Goal: Task Accomplishment & Management: Use online tool/utility

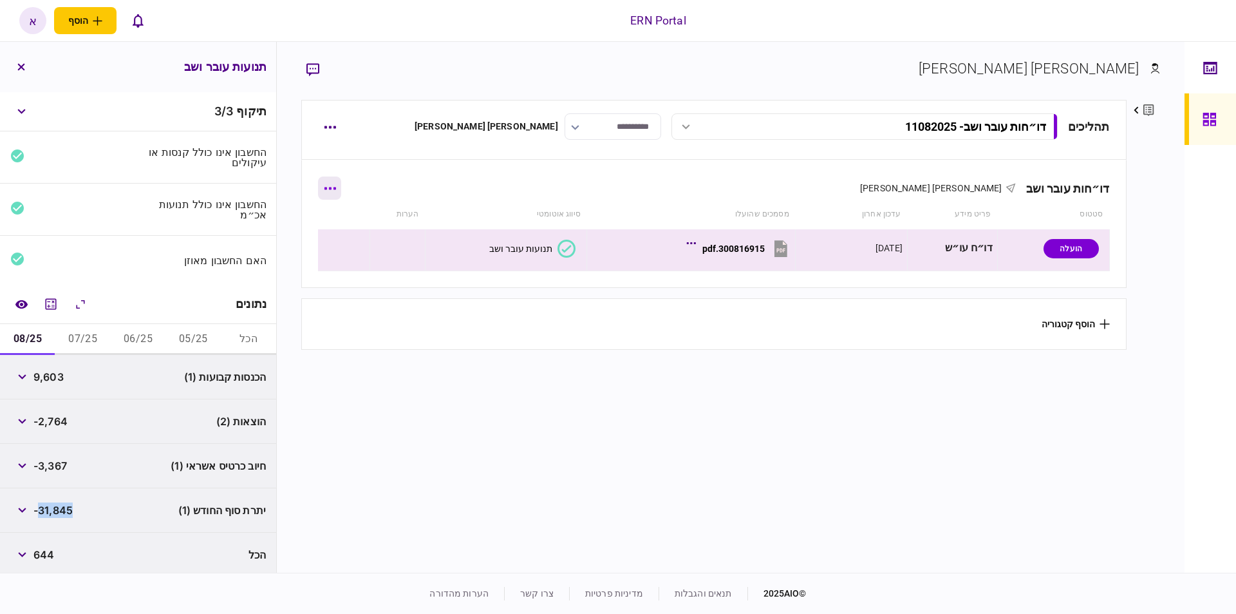
scroll to position [2, 0]
click at [341, 190] on button "button" at bounding box center [329, 187] width 23 height 23
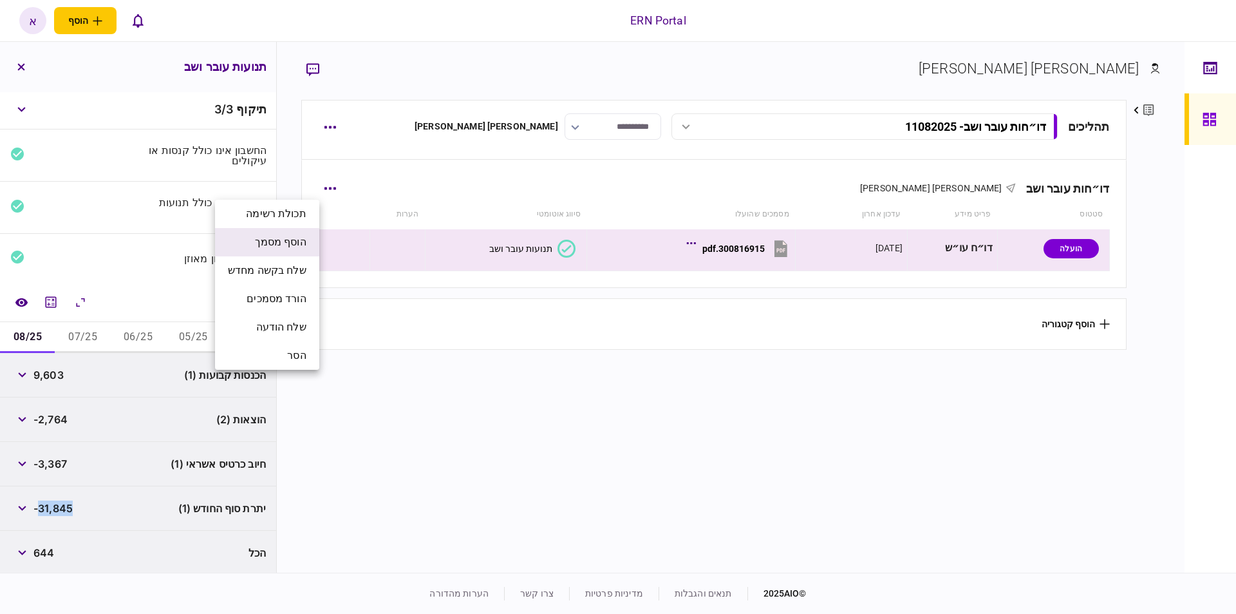
click at [301, 238] on span "הוסף מסמך" at bounding box center [281, 241] width 52 height 15
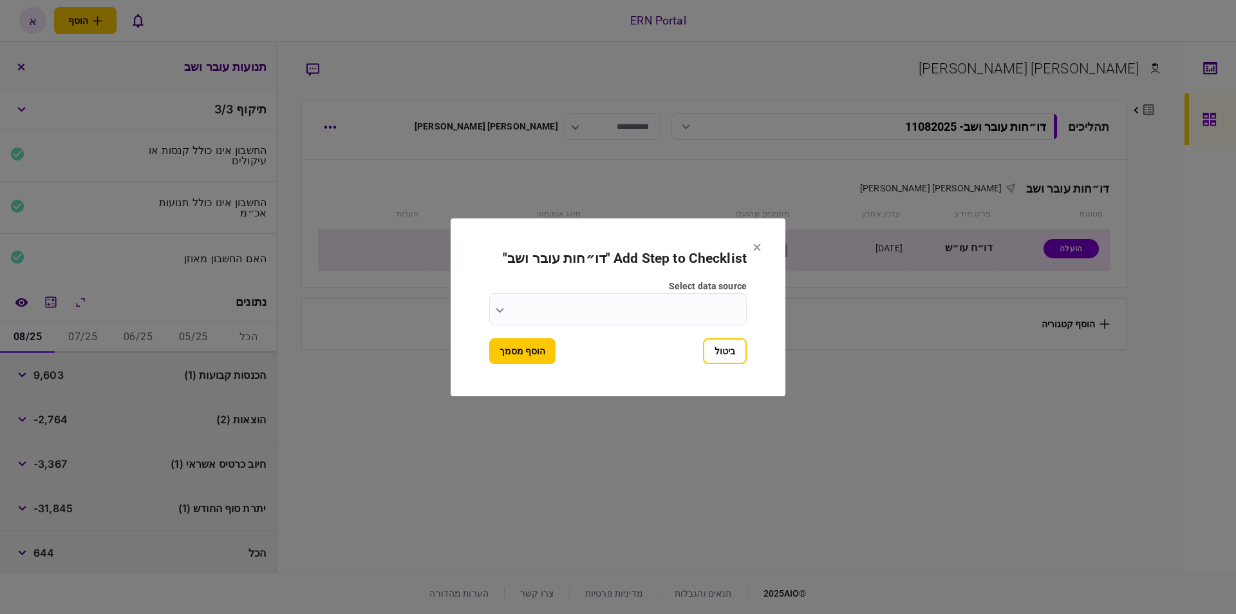
click at [641, 304] on input "select data source" at bounding box center [618, 309] width 258 height 32
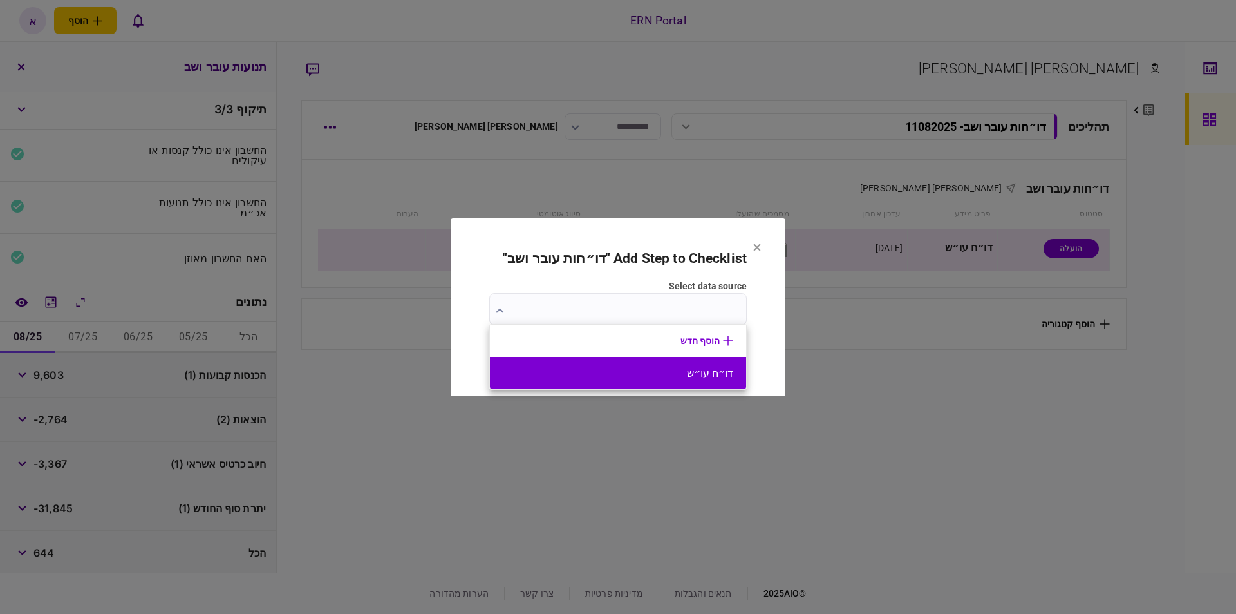
click at [653, 375] on button "דו״ח עו״ש" at bounding box center [618, 373] width 230 height 12
type input "*********"
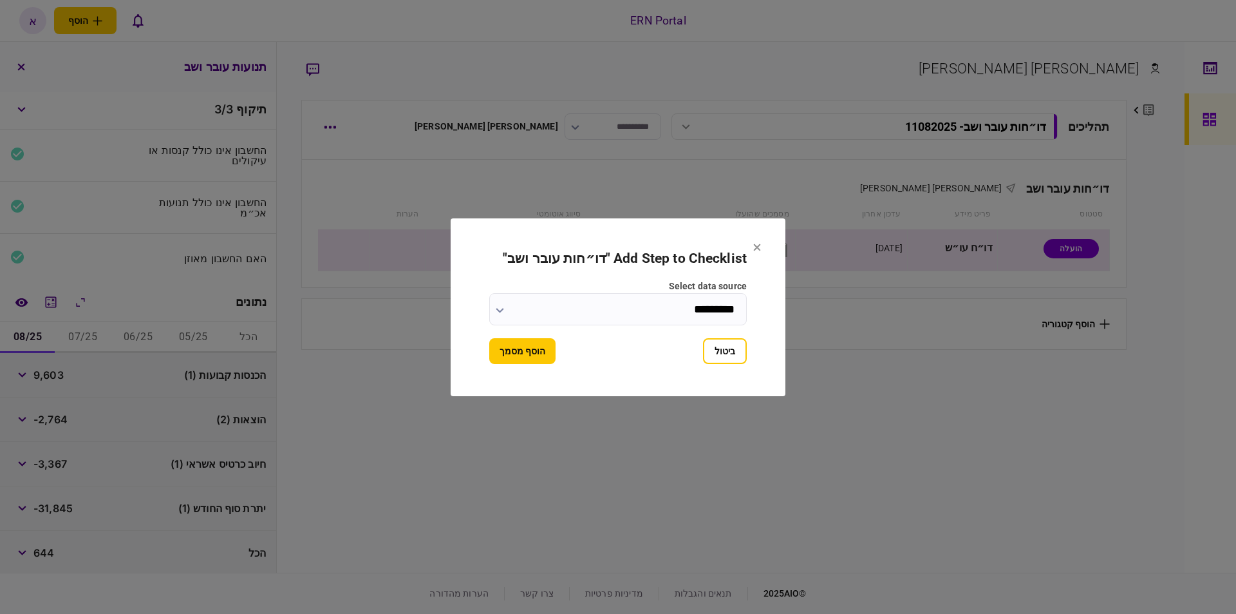
click at [502, 348] on button "הוסף מסמך" at bounding box center [522, 351] width 66 height 26
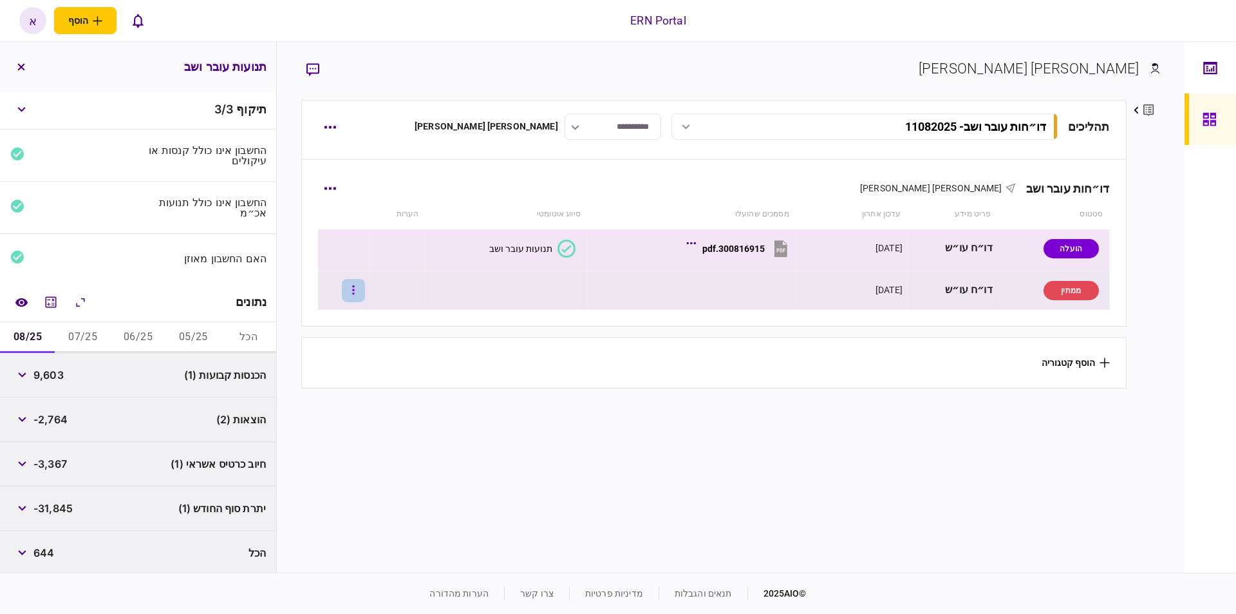
click at [351, 287] on button "button" at bounding box center [353, 290] width 23 height 23
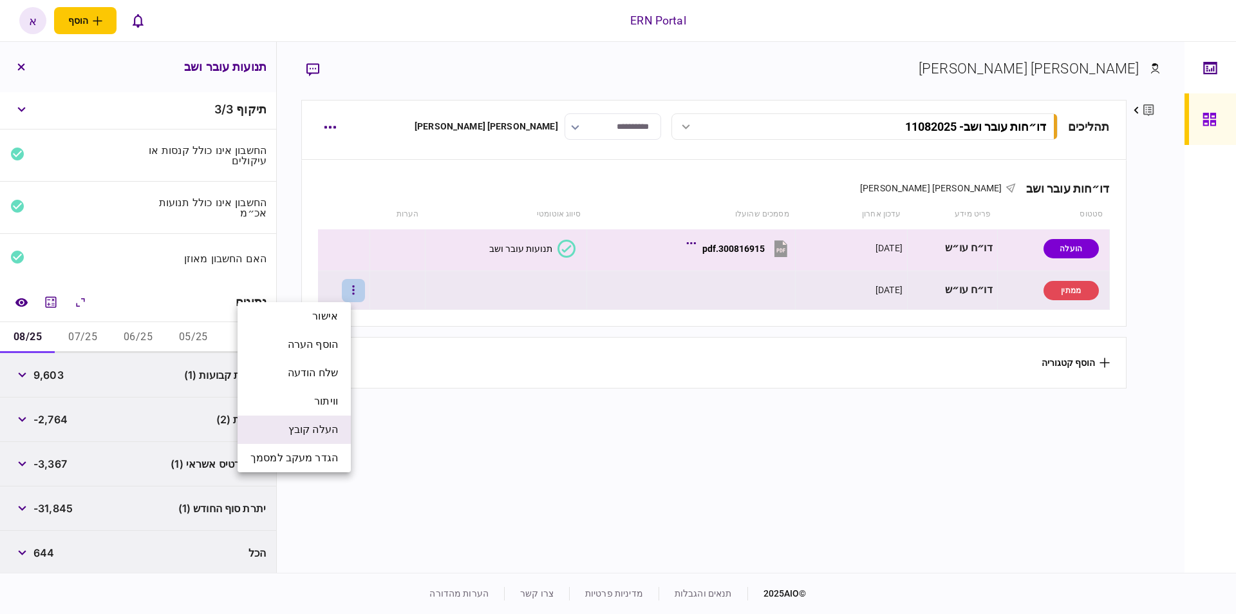
click at [321, 433] on span "העלה קובץ" at bounding box center [313, 429] width 50 height 15
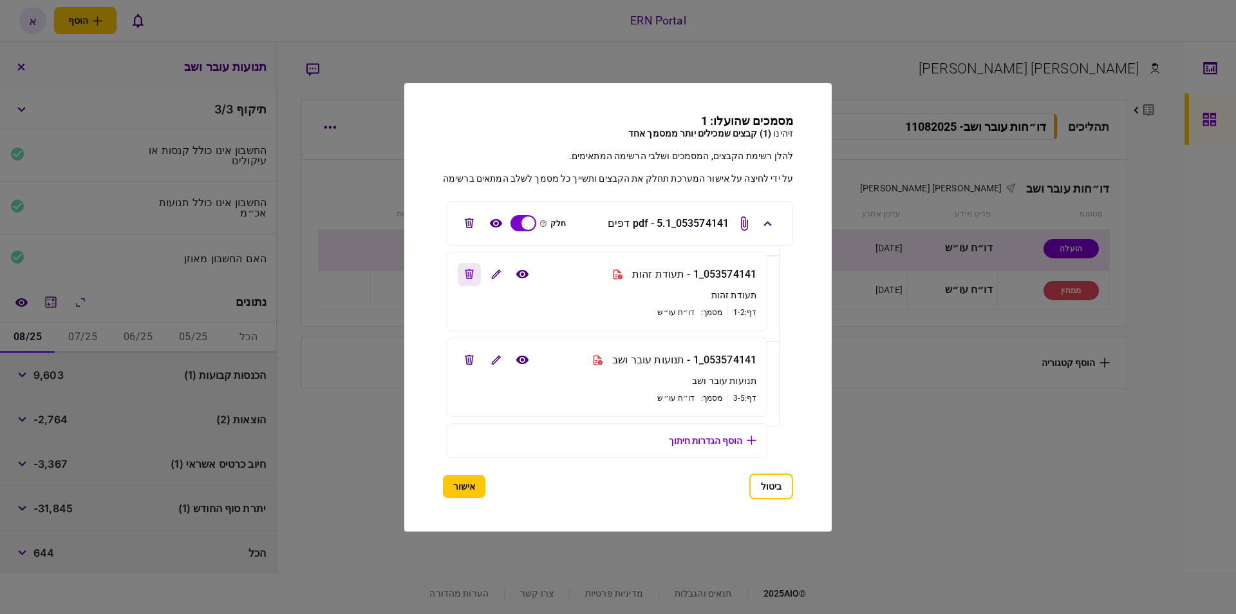
click at [468, 270] on icon "edit file" at bounding box center [469, 274] width 9 height 10
click at [516, 362] on button "view file" at bounding box center [522, 359] width 23 height 23
drag, startPoint x: 465, startPoint y: 482, endPoint x: 473, endPoint y: 481, distance: 8.4
click at [465, 482] on button "אישור" at bounding box center [464, 486] width 42 height 23
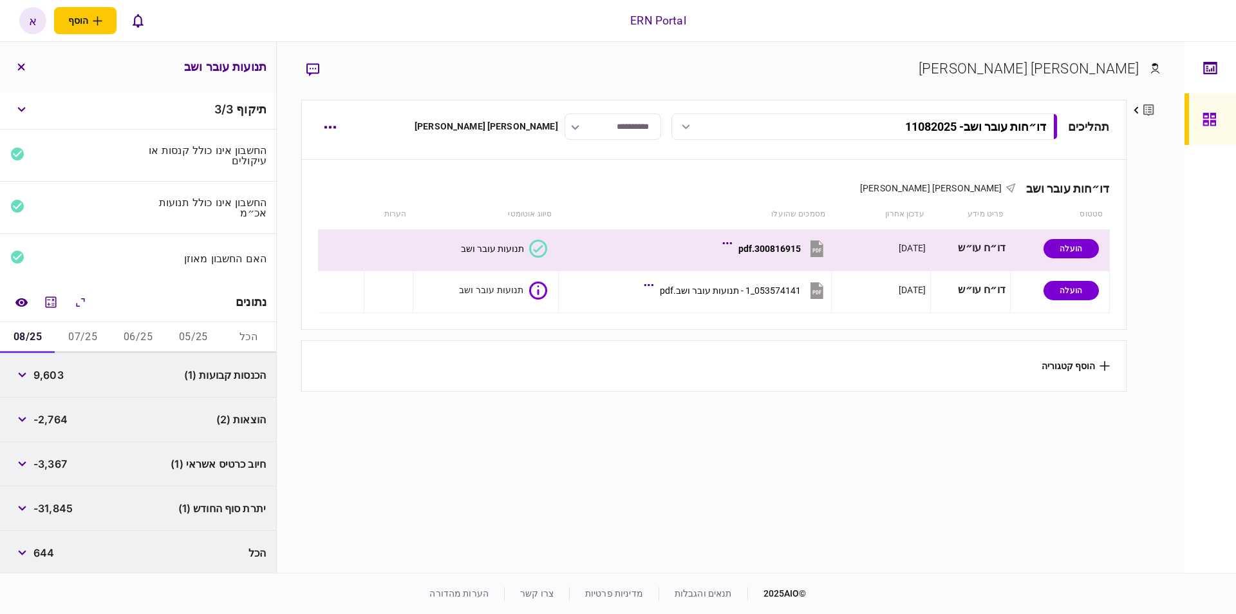
drag, startPoint x: 561, startPoint y: 479, endPoint x: 569, endPoint y: 480, distance: 7.2
click at [562, 479] on section "תהליכים דו״חות עובר ושב - 11082025 דו״חות עובר ושב - 11082025 15:20 11/08/2025 …" at bounding box center [713, 334] width 825 height 469
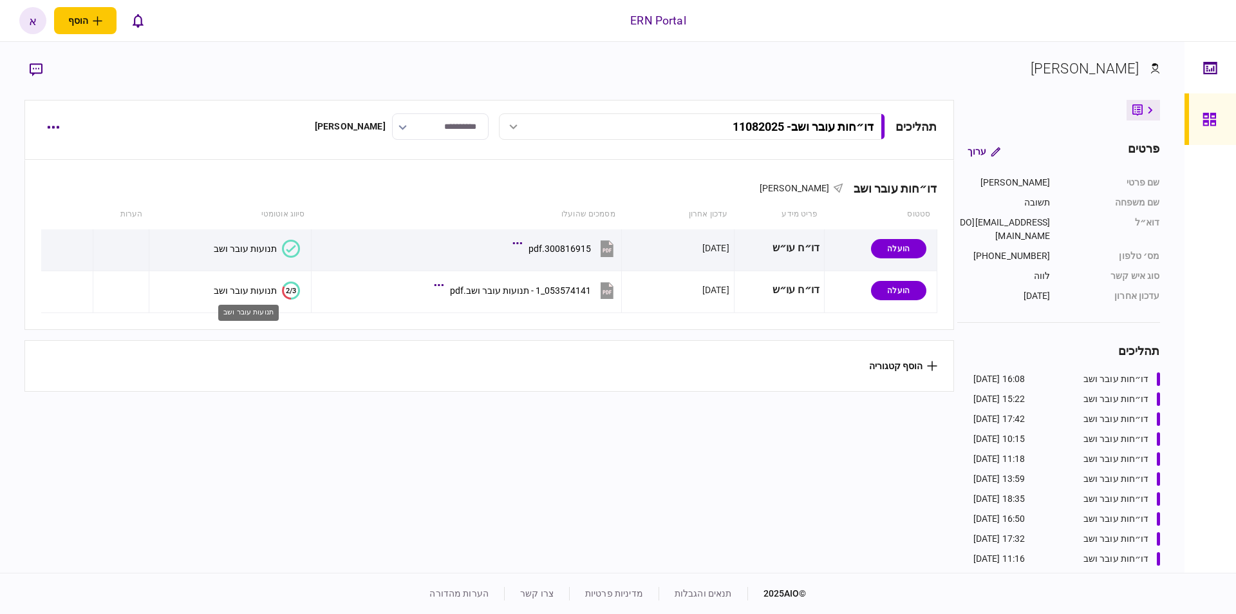
drag, startPoint x: 265, startPoint y: 288, endPoint x: 256, endPoint y: 292, distance: 9.8
click at [260, 289] on div "תנועות עובר ושב" at bounding box center [245, 290] width 63 height 10
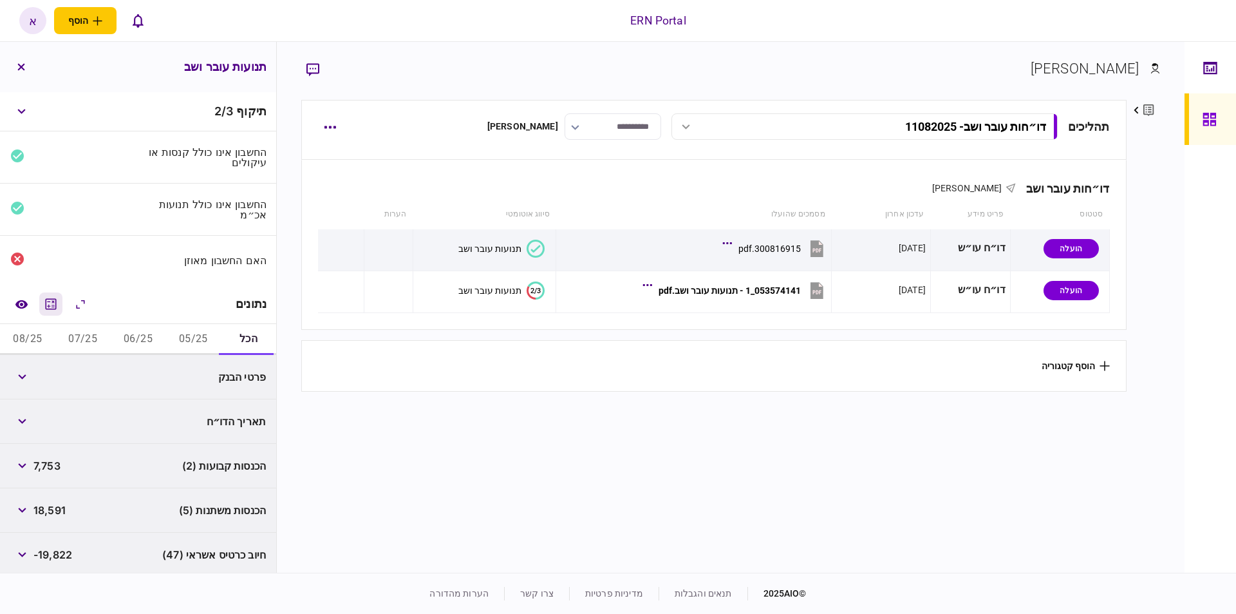
click at [55, 297] on icon "מחשבון" at bounding box center [50, 303] width 15 height 15
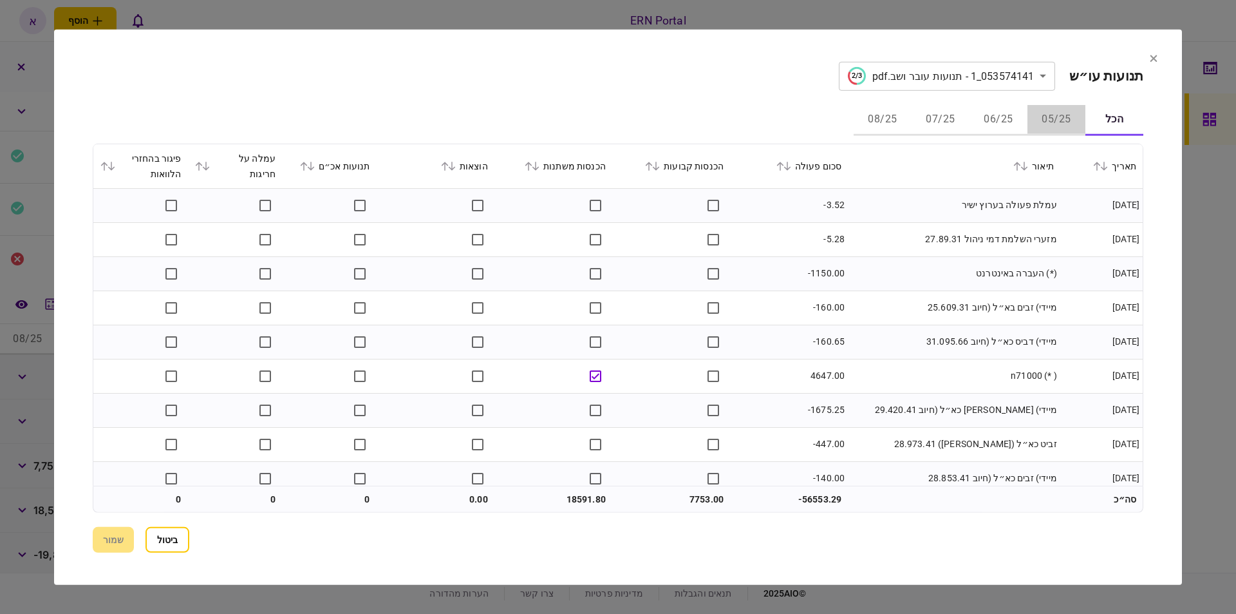
click at [1056, 115] on button "05/25" at bounding box center [1057, 119] width 58 height 31
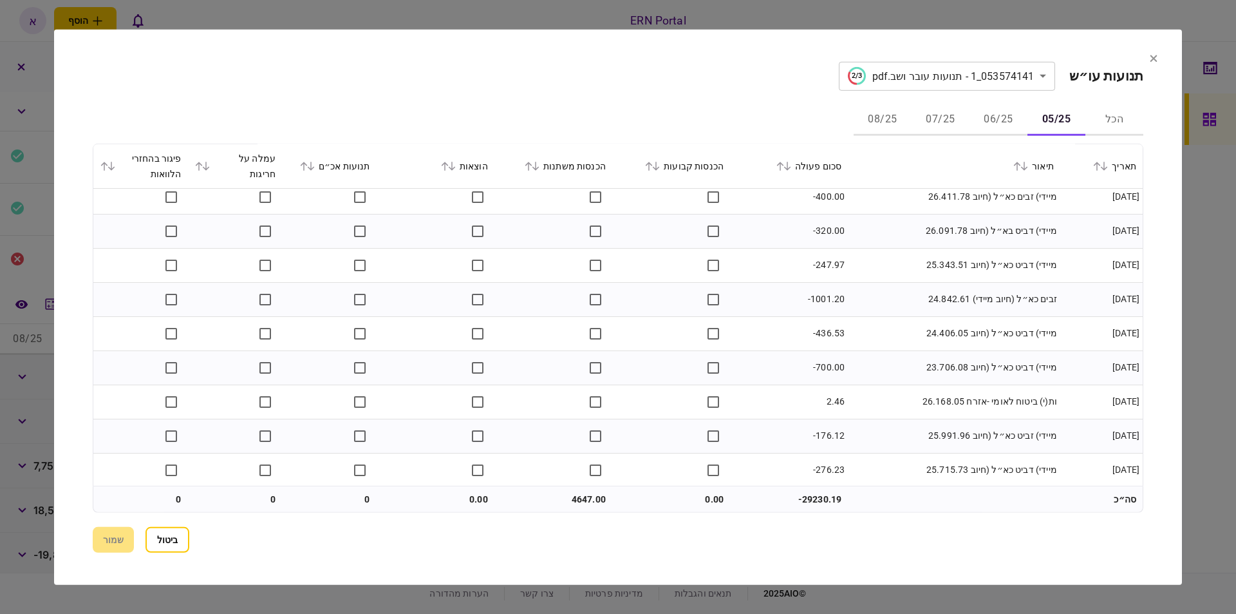
scroll to position [694, 0]
click at [1002, 117] on button "06/25" at bounding box center [999, 119] width 58 height 31
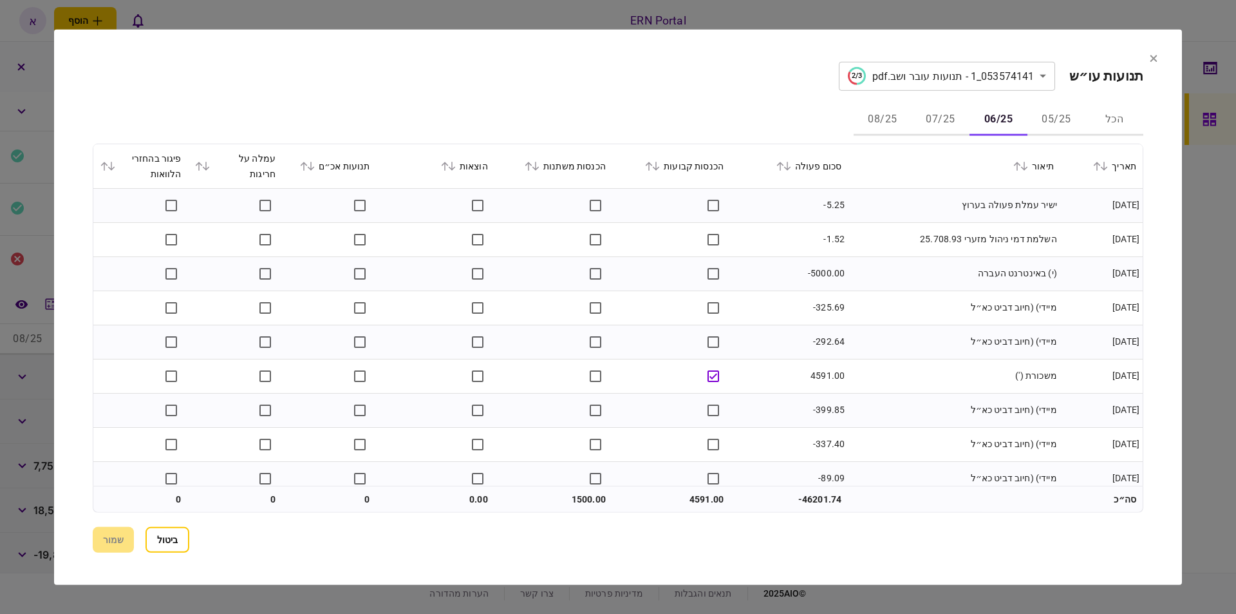
scroll to position [73, 0]
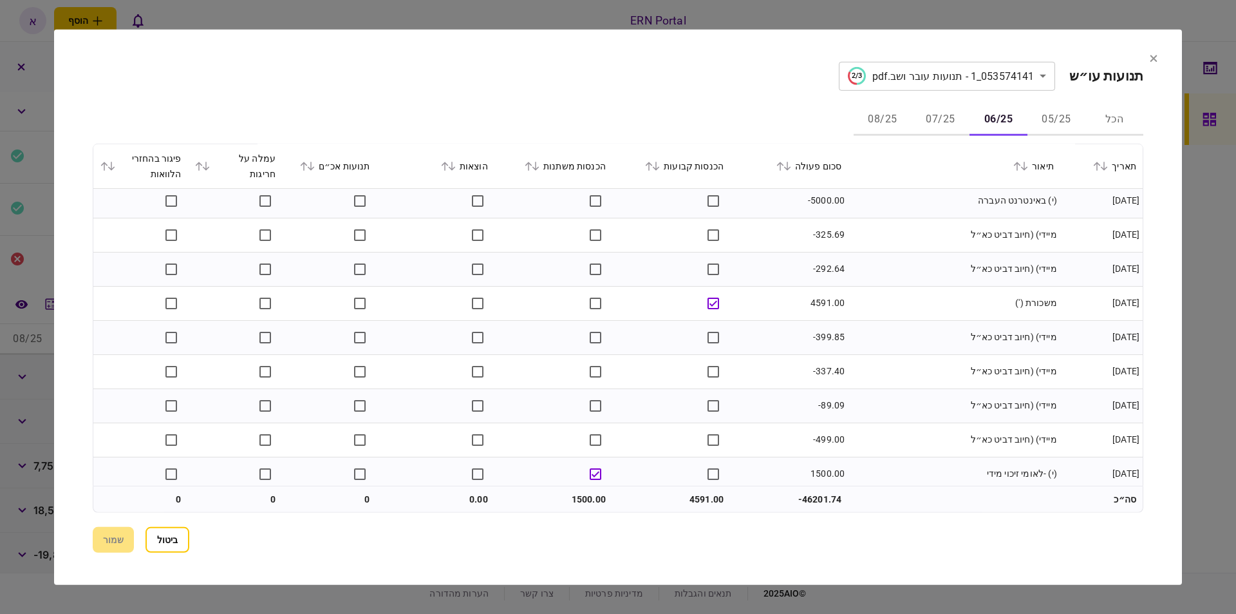
click at [1053, 123] on button "05/25" at bounding box center [1057, 119] width 58 height 31
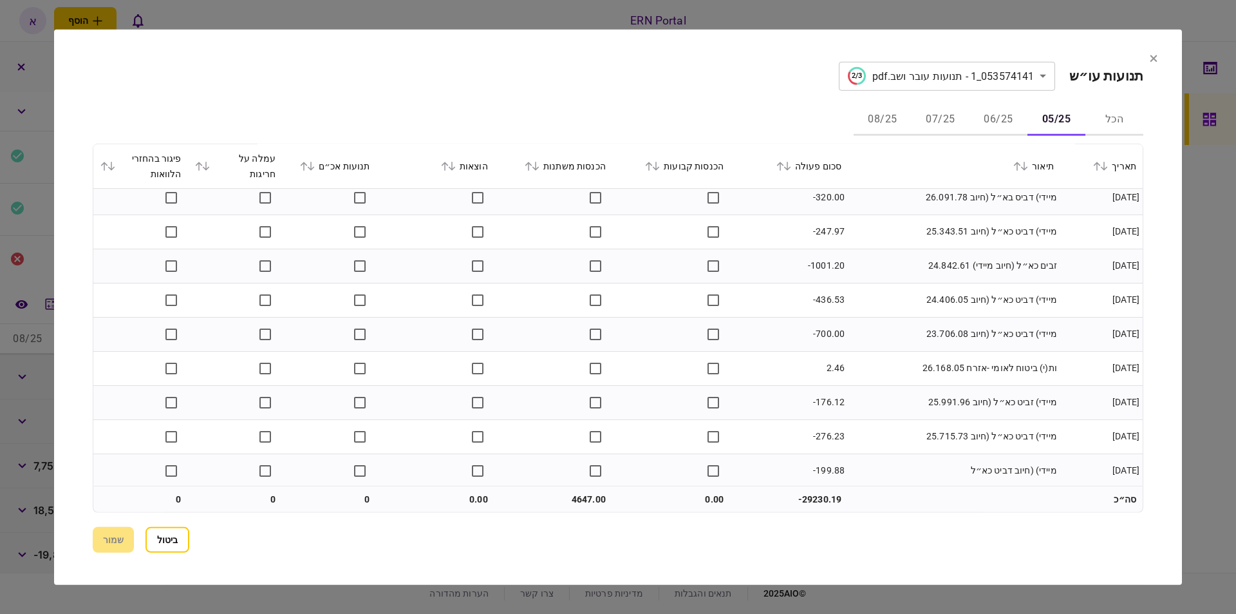
scroll to position [694, 0]
drag, startPoint x: 996, startPoint y: 108, endPoint x: 1003, endPoint y: 113, distance: 8.8
click at [995, 107] on button "06/25" at bounding box center [999, 119] width 58 height 31
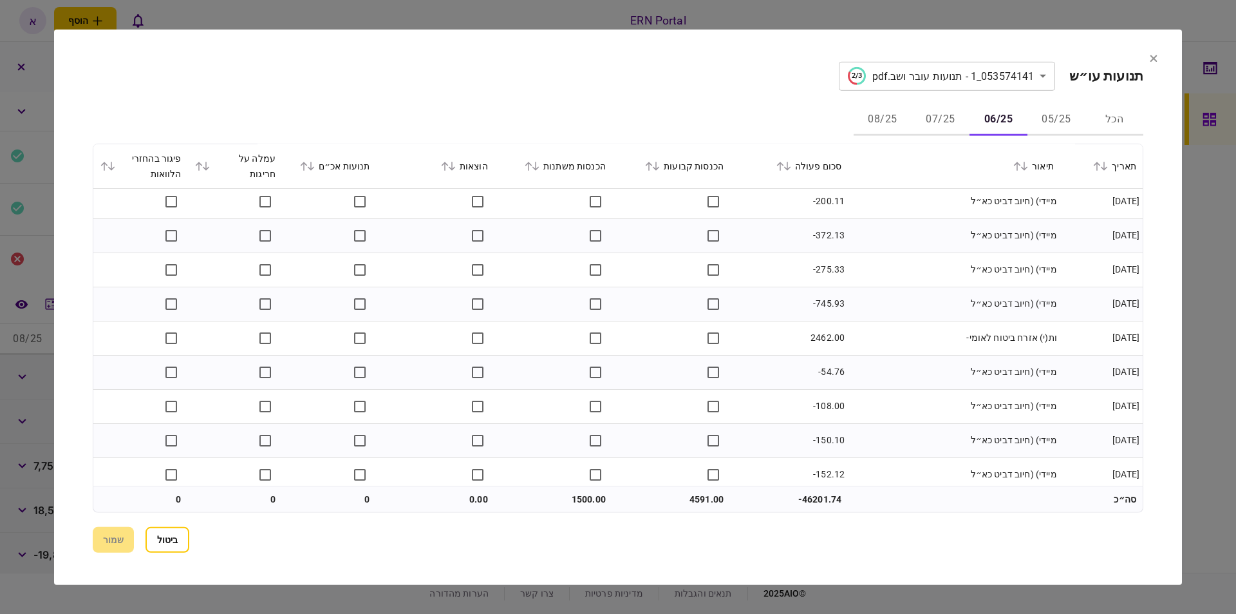
scroll to position [592, 0]
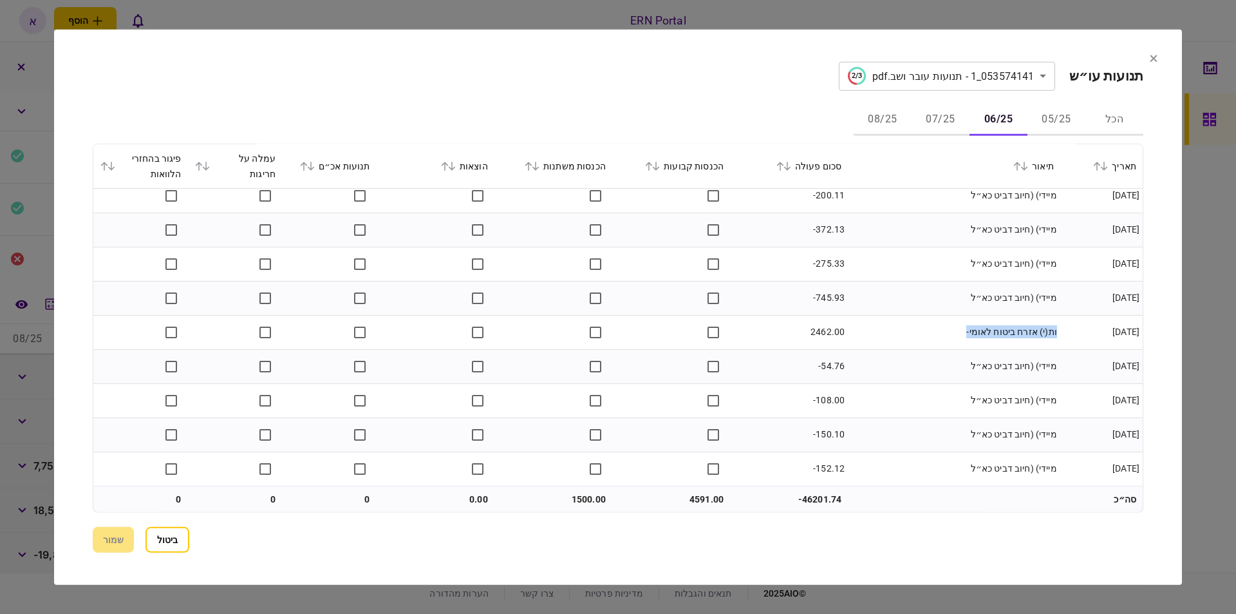
drag, startPoint x: 1059, startPoint y: 332, endPoint x: 933, endPoint y: 339, distance: 126.4
click at [933, 339] on td "ות(י) אזרח ביטוח לאומי-" at bounding box center [954, 332] width 212 height 34
click at [1064, 121] on button "05/25" at bounding box center [1057, 119] width 58 height 31
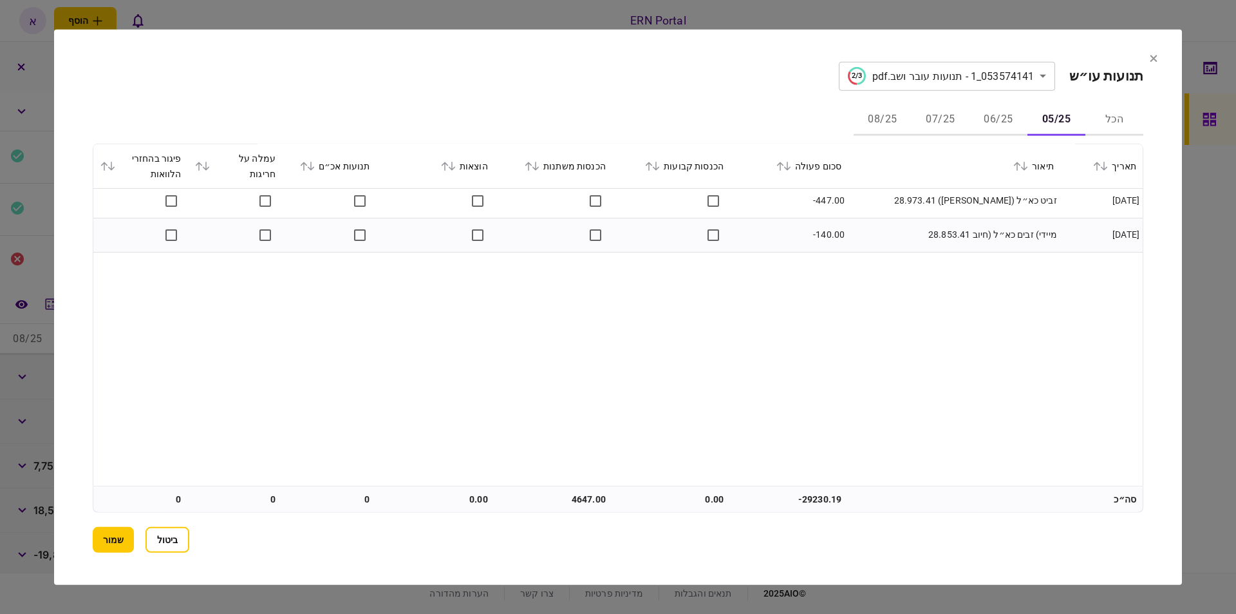
scroll to position [0, 0]
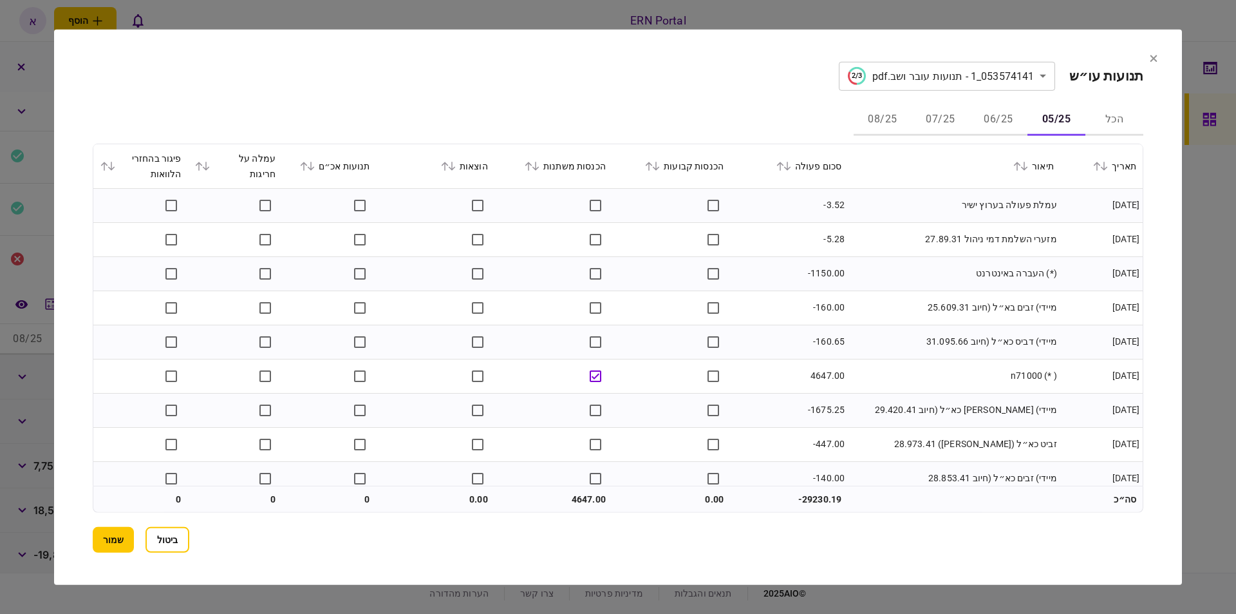
click at [1008, 124] on button "06/25" at bounding box center [999, 119] width 58 height 31
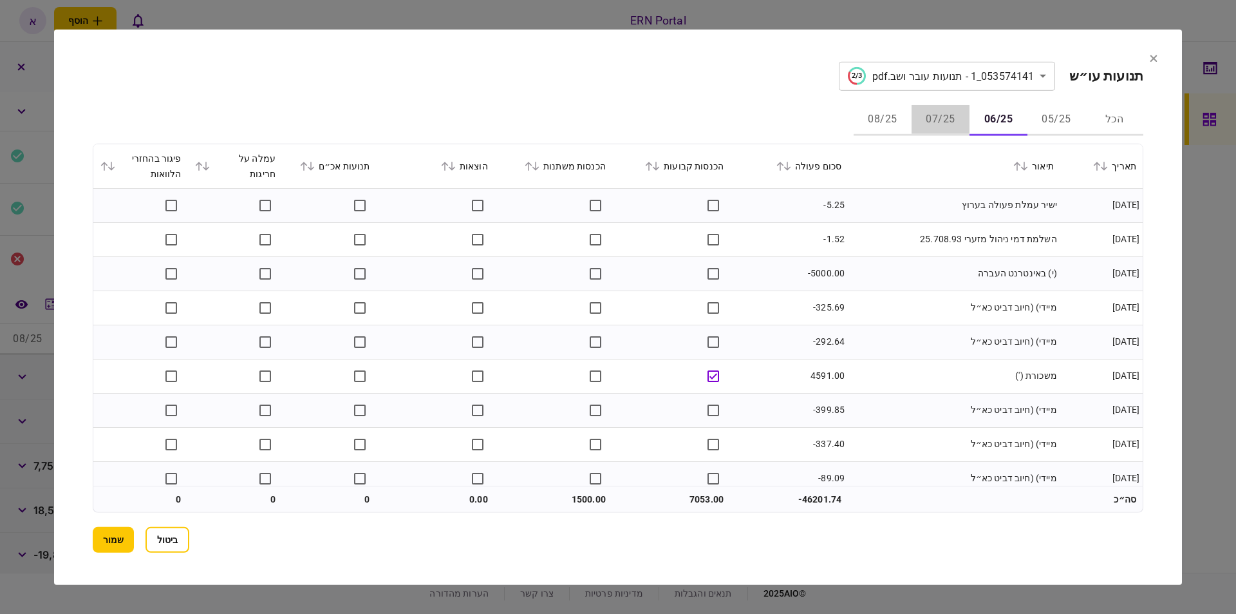
click at [921, 111] on button "07/25" at bounding box center [941, 119] width 58 height 31
click at [890, 116] on button "08/25" at bounding box center [883, 119] width 58 height 31
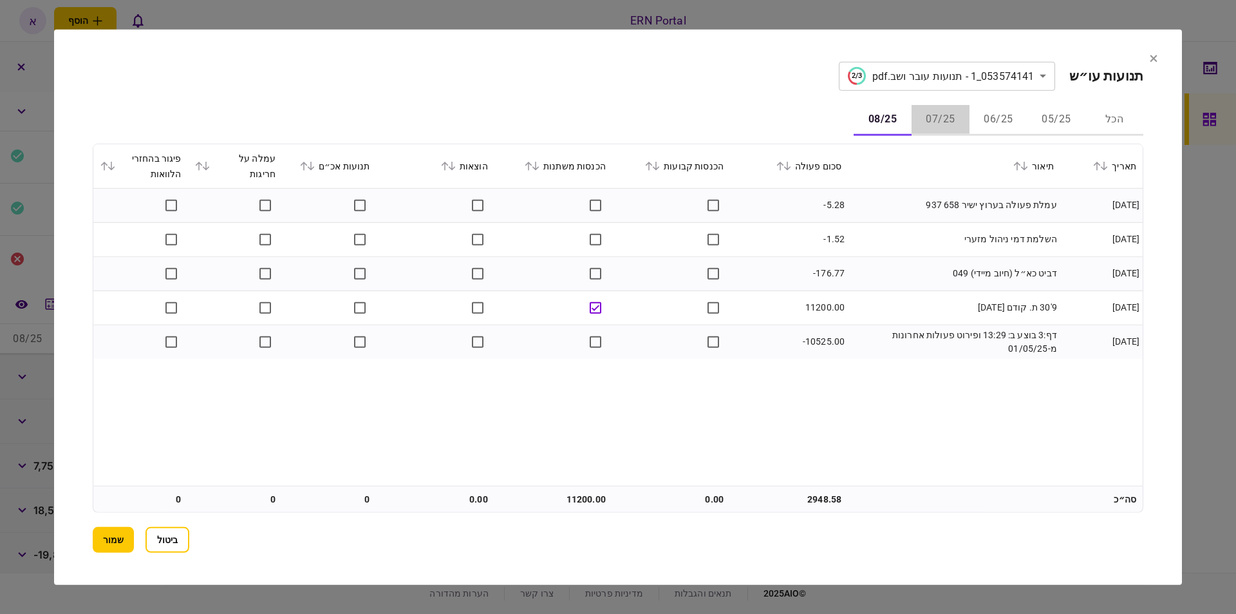
click at [931, 128] on button "07/25" at bounding box center [941, 119] width 58 height 31
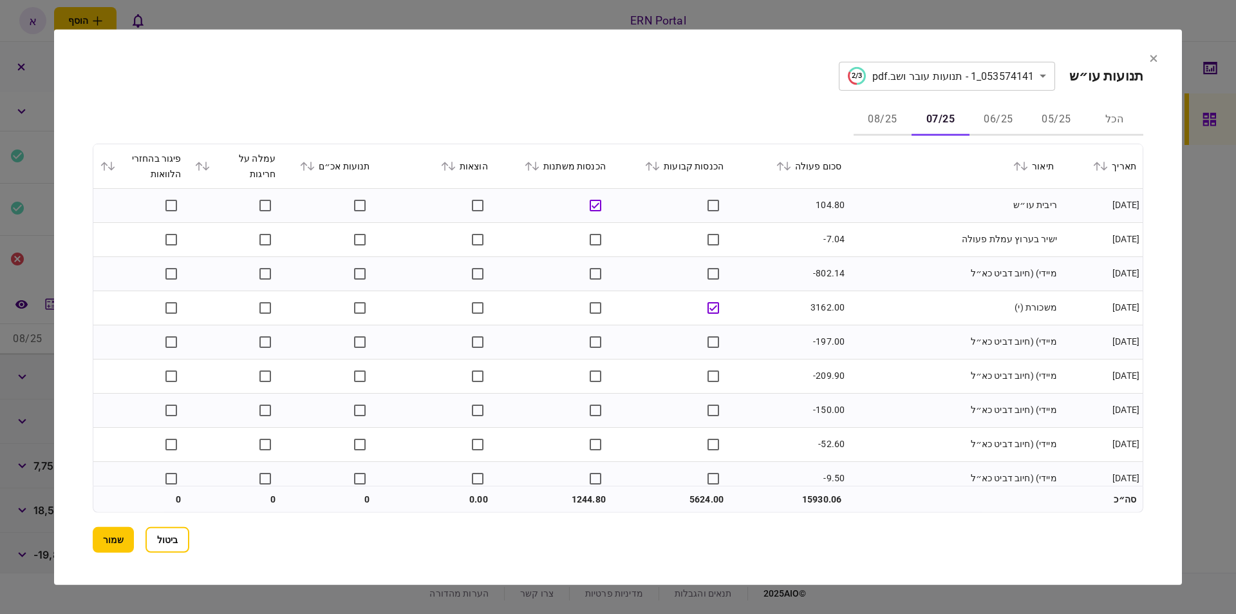
click at [881, 117] on button "08/25" at bounding box center [883, 119] width 58 height 31
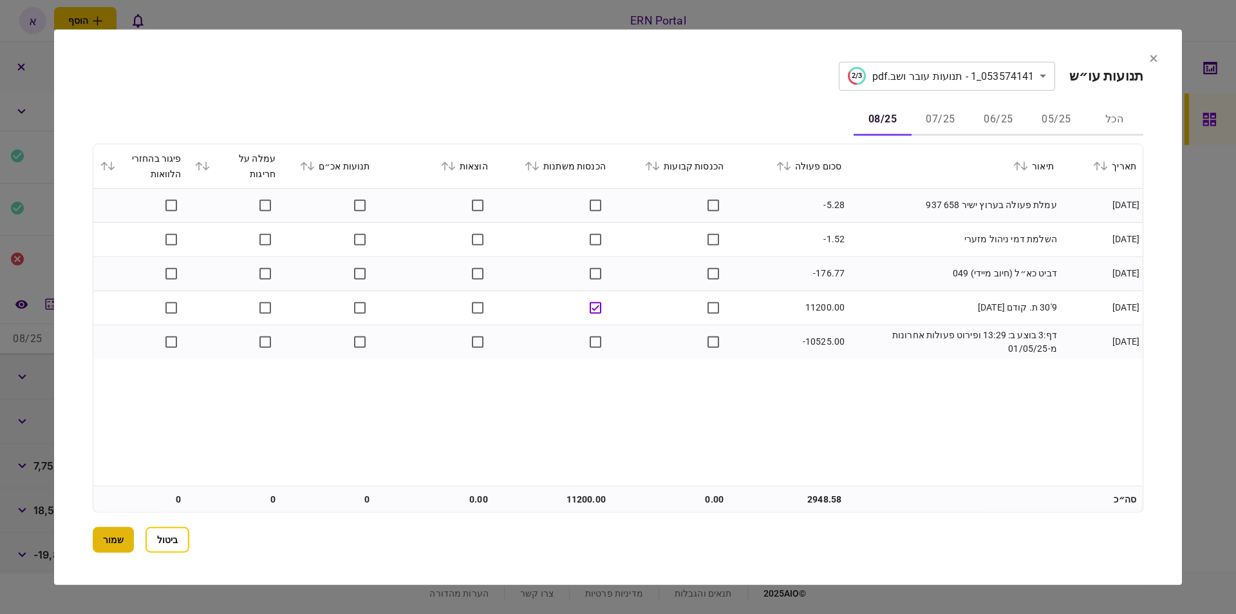
click at [120, 545] on button "שמור" at bounding box center [113, 540] width 41 height 26
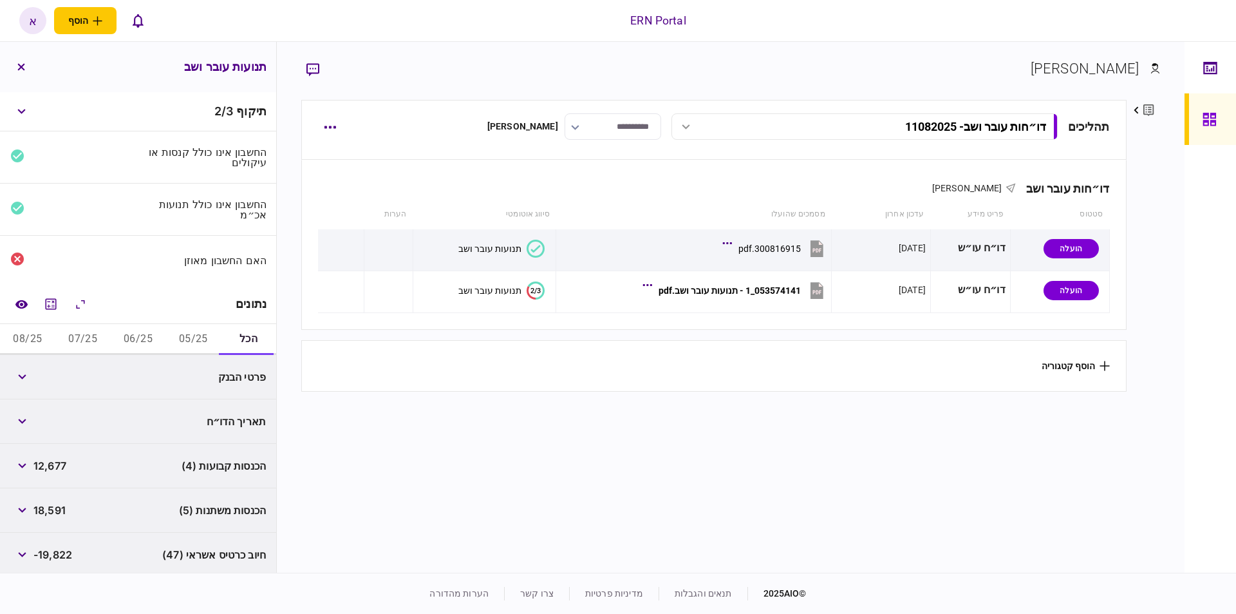
click at [198, 336] on button "05/25" at bounding box center [192, 339] width 55 height 31
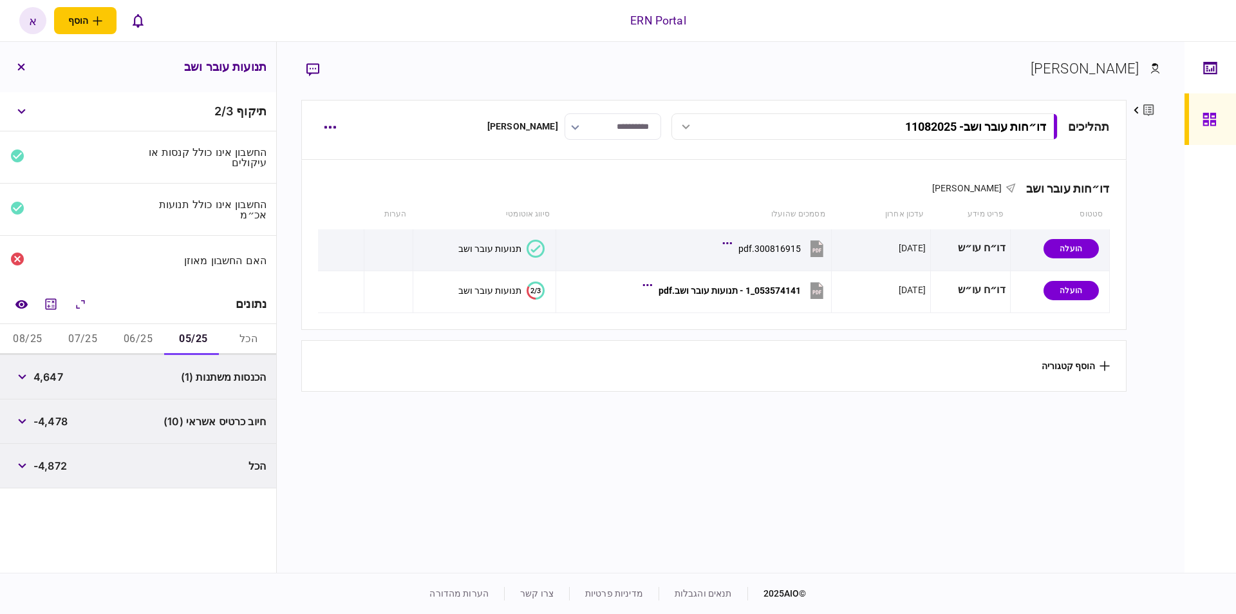
click at [42, 373] on span "4,647" at bounding box center [48, 376] width 30 height 15
copy span "4,647"
click at [144, 336] on button "06/25" at bounding box center [138, 339] width 55 height 31
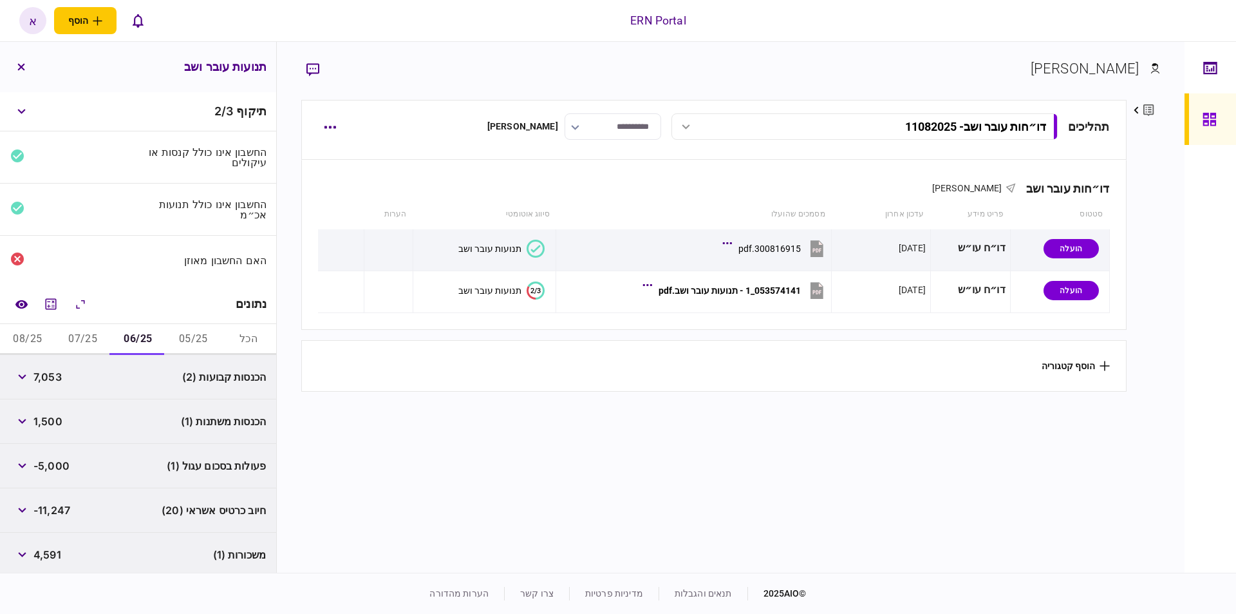
click at [183, 333] on button "05/25" at bounding box center [192, 339] width 55 height 31
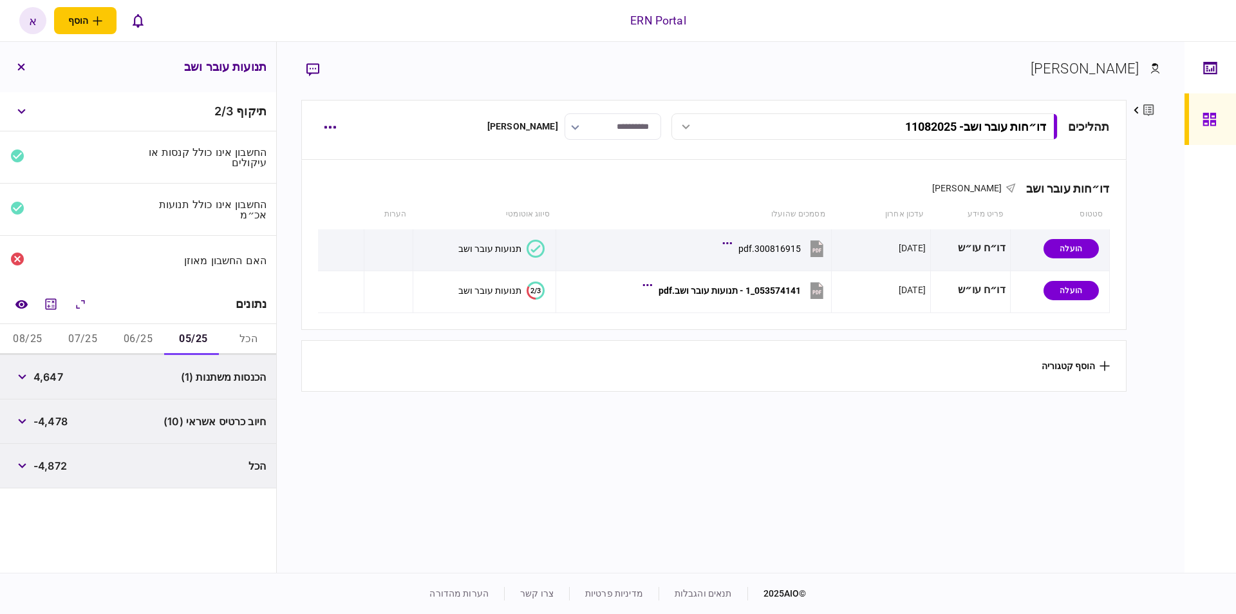
click at [153, 340] on button "06/25" at bounding box center [138, 339] width 55 height 31
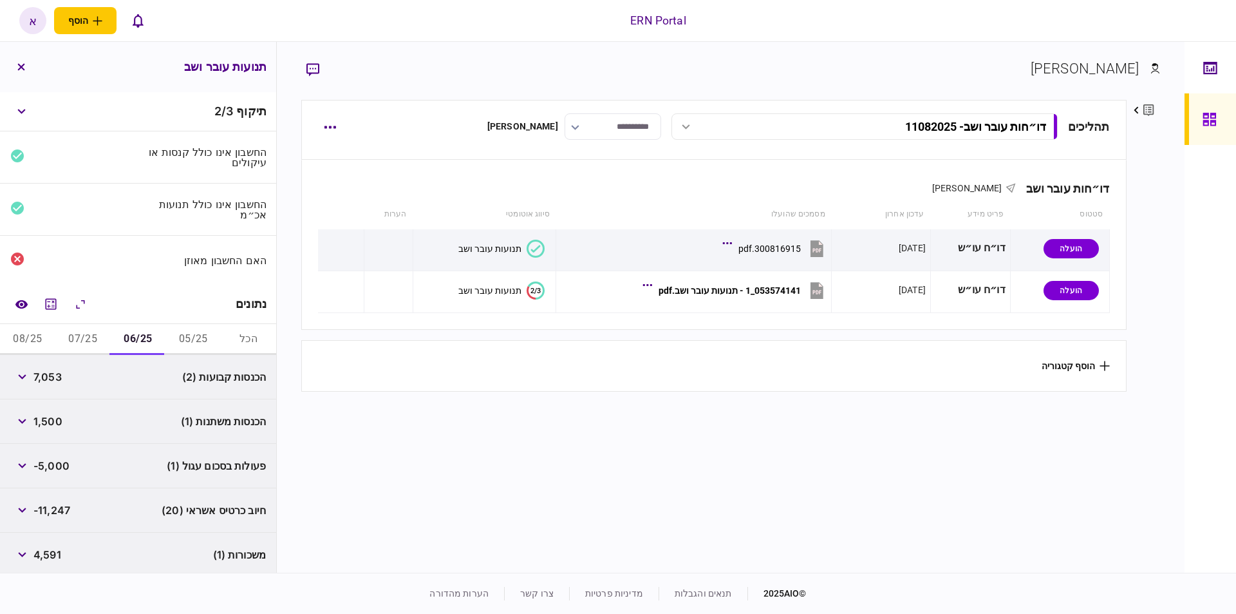
click at [53, 379] on span "7,053" at bounding box center [47, 376] width 28 height 15
click at [54, 377] on span "7,053" at bounding box center [47, 376] width 28 height 15
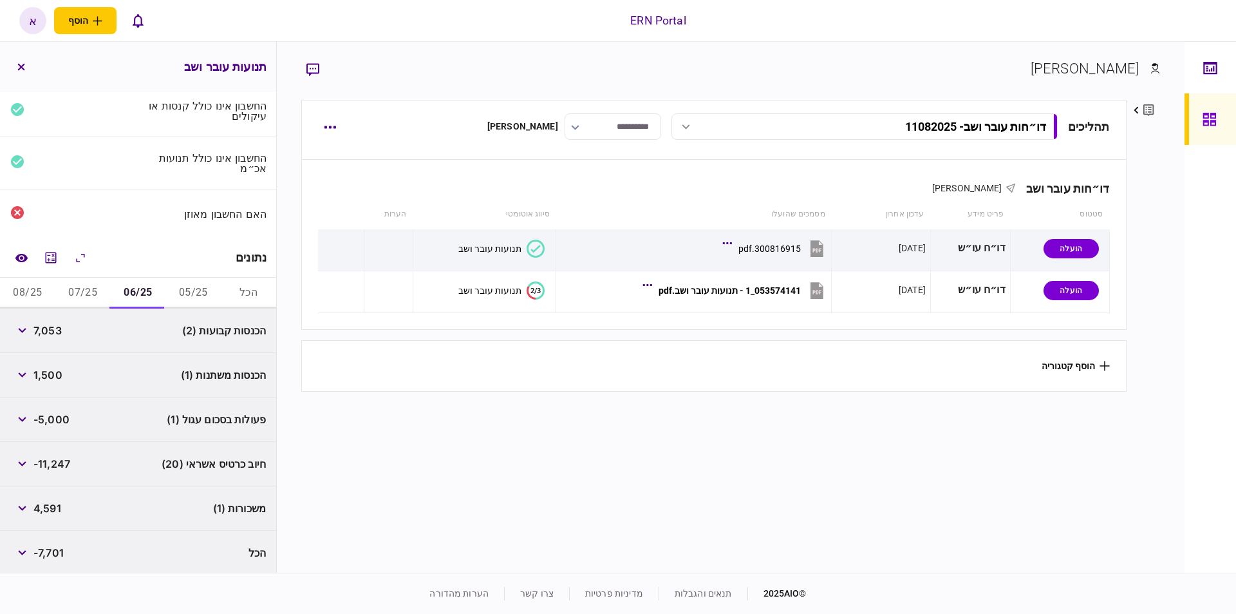
click at [84, 289] on button "07/25" at bounding box center [82, 292] width 55 height 31
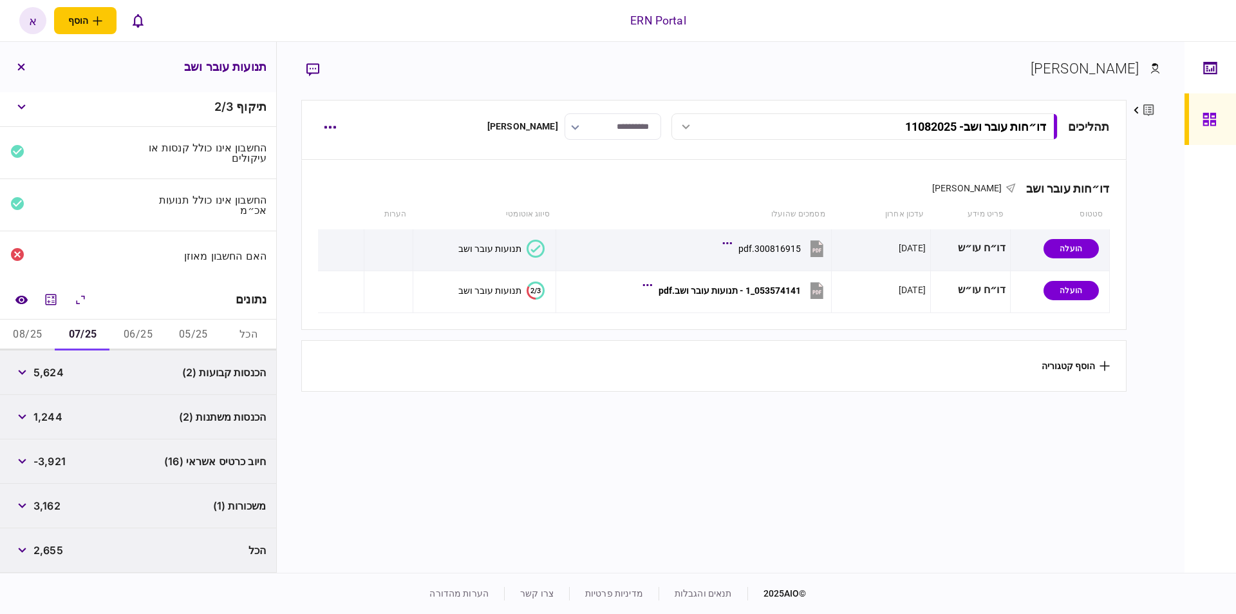
scroll to position [2, 0]
drag, startPoint x: 33, startPoint y: 342, endPoint x: 26, endPoint y: 344, distance: 7.3
click at [33, 341] on button "08/25" at bounding box center [27, 337] width 55 height 31
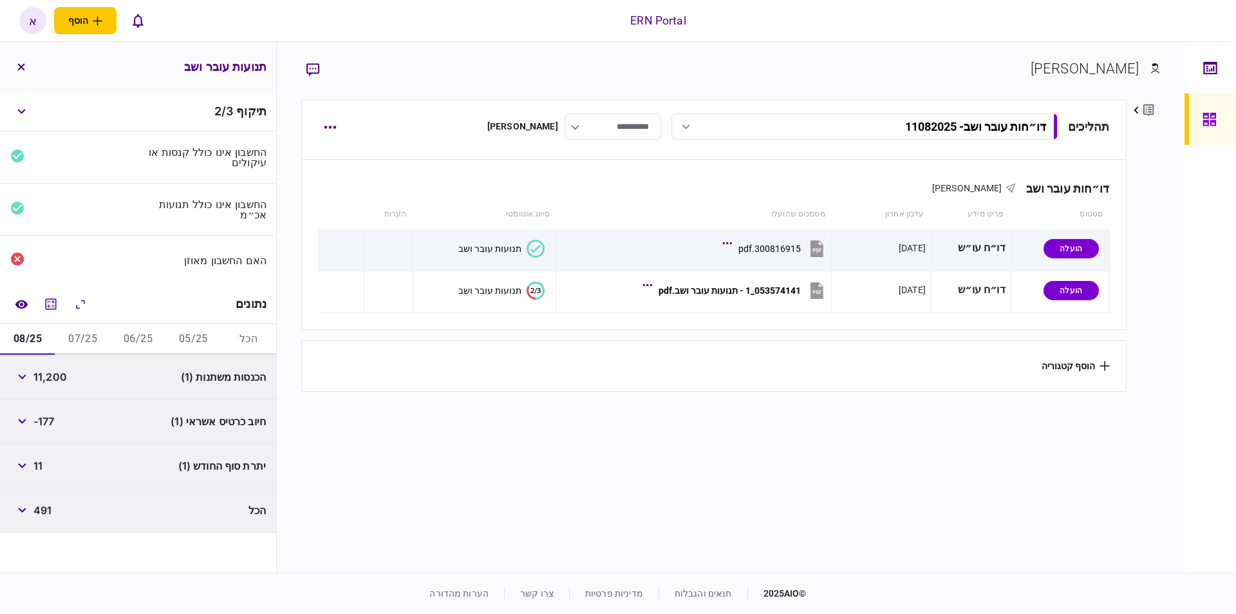
click at [80, 332] on button "07/25" at bounding box center [82, 339] width 55 height 31
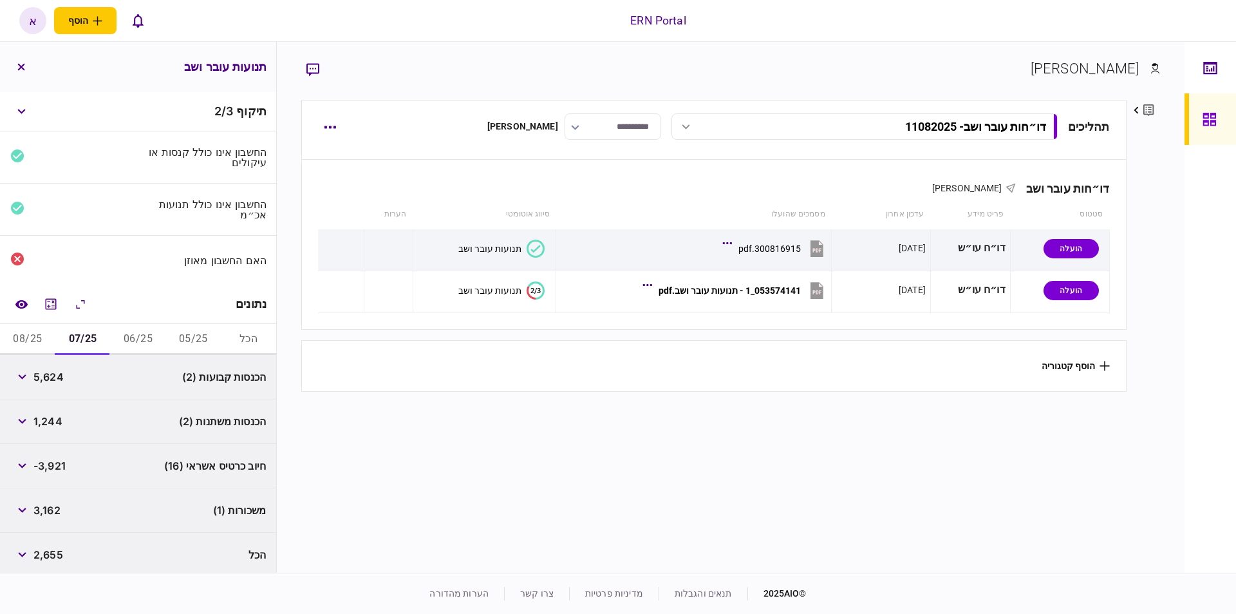
click at [16, 341] on button "08/25" at bounding box center [27, 339] width 55 height 31
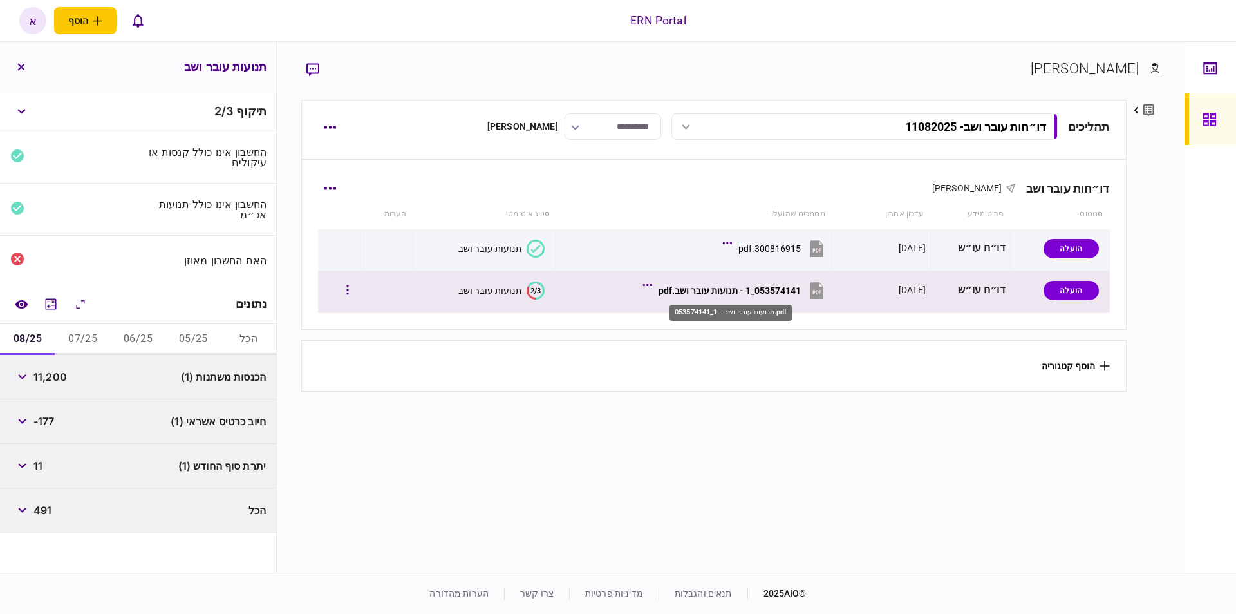
click at [786, 288] on div "053574141_1 - תנועות עובר ושב.pdf" at bounding box center [730, 290] width 142 height 10
